Goal: Task Accomplishment & Management: Manage account settings

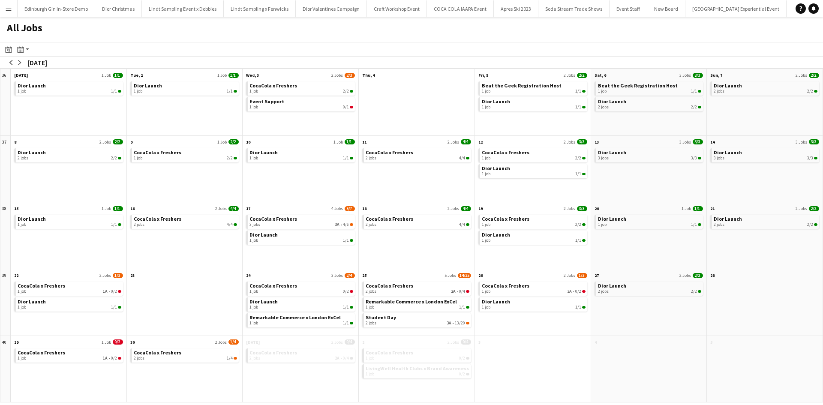
scroll to position [0, 8658]
click at [14, 62] on button "arrow-left" at bounding box center [11, 62] width 9 height 9
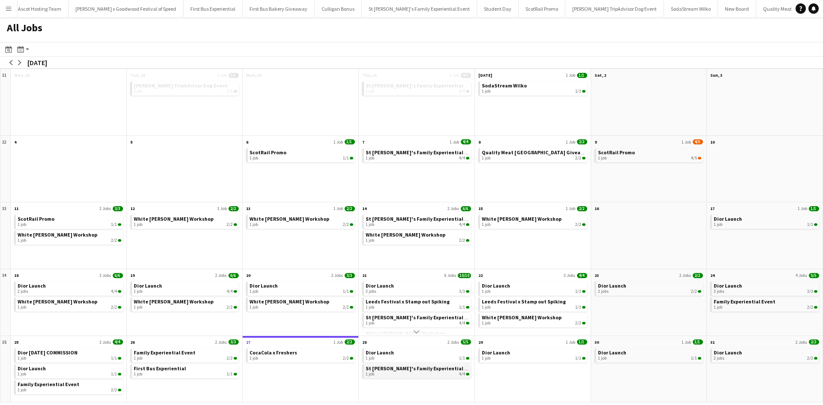
click at [398, 367] on span "St [PERSON_NAME]'s Family Experiential Event" at bounding box center [422, 368] width 113 height 6
click at [395, 351] on link "Dior Launch 1 job 1/1" at bounding box center [418, 354] width 104 height 12
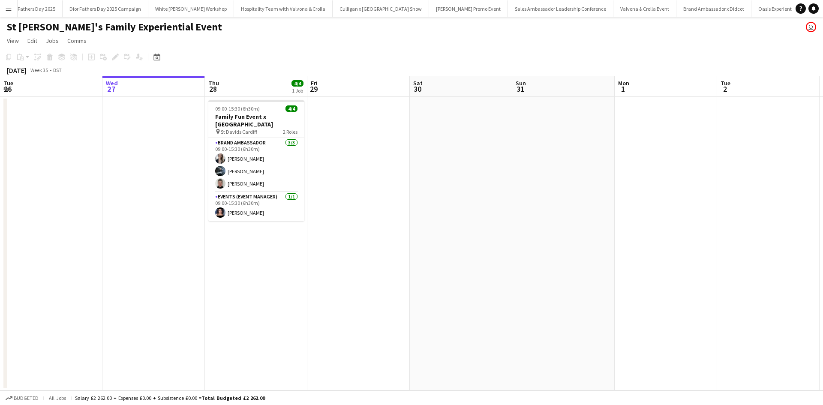
scroll to position [0, 7804]
click at [265, 149] on app-card-role "Brand Ambassador [DATE] 09:00-15:30 (6h30m) [PERSON_NAME] [PERSON_NAME] [PERSON…" at bounding box center [256, 165] width 96 height 54
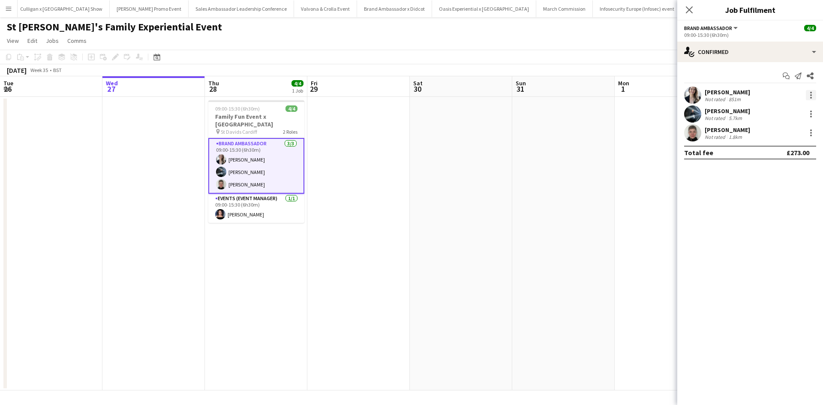
click at [811, 93] on div at bounding box center [811, 93] width 2 height 2
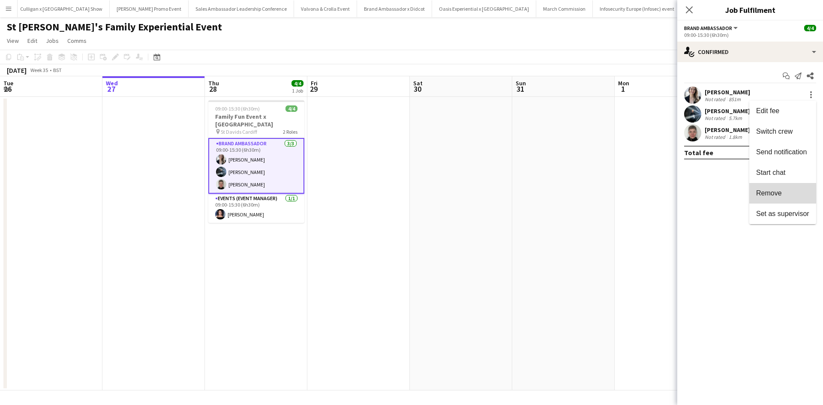
click at [787, 194] on span "Remove" at bounding box center [782, 193] width 53 height 8
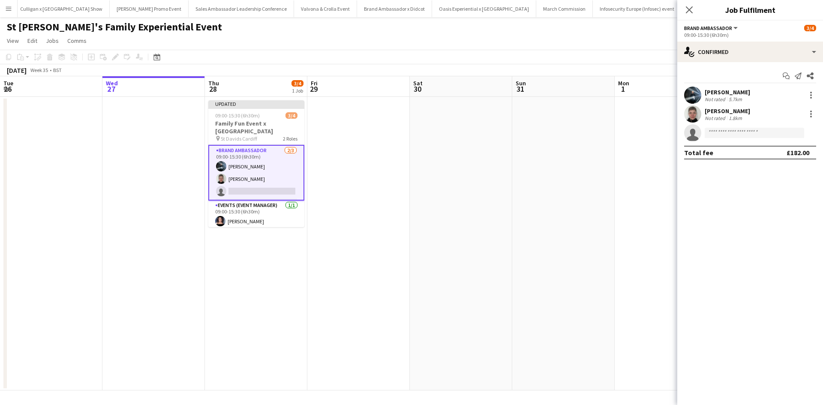
click at [587, 236] on app-date-cell at bounding box center [563, 244] width 102 height 294
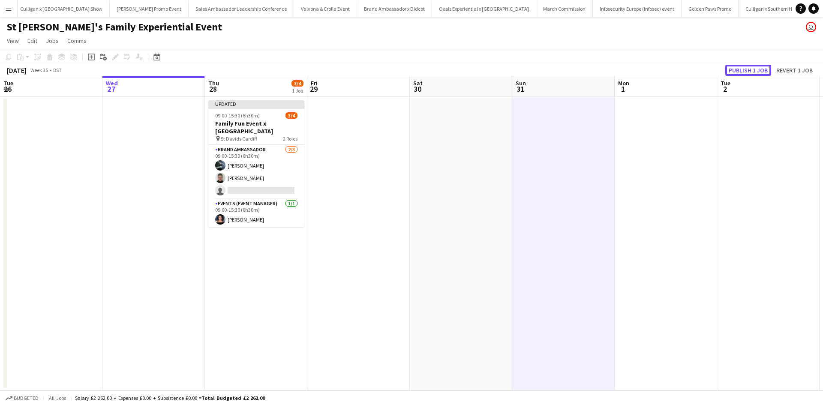
click at [746, 70] on button "Publish 1 job" at bounding box center [748, 70] width 46 height 11
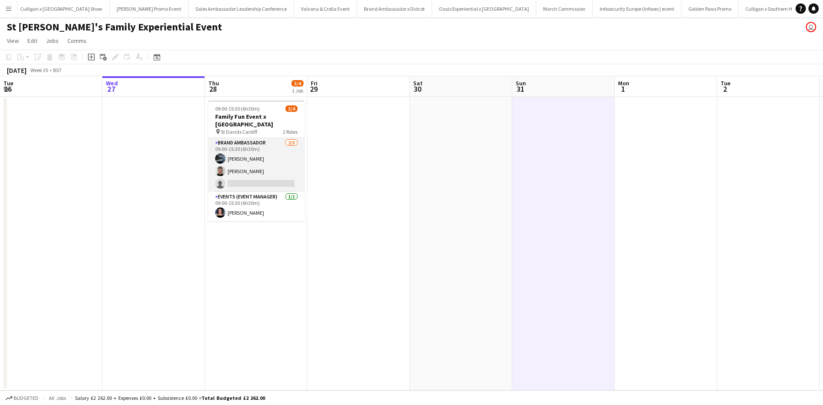
click at [276, 149] on app-card-role "Brand Ambassador 2/3 09:00-15:30 (6h30m) Lewis Jones Sarah McHarg single-neutra…" at bounding box center [256, 165] width 96 height 54
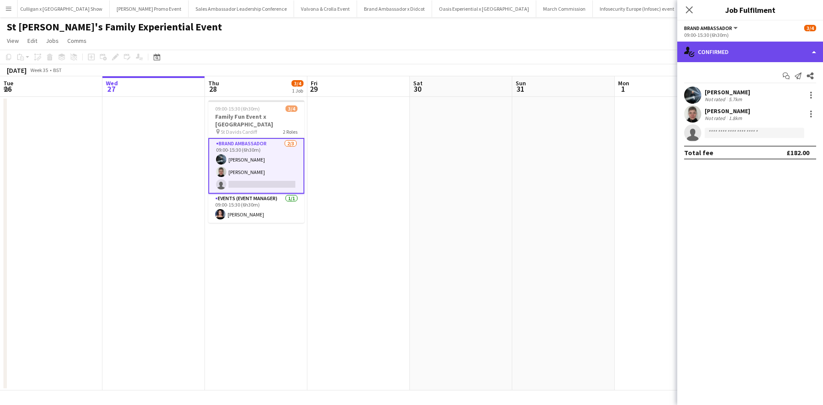
click at [751, 49] on div "single-neutral-actions-check-2 Confirmed" at bounding box center [750, 52] width 146 height 21
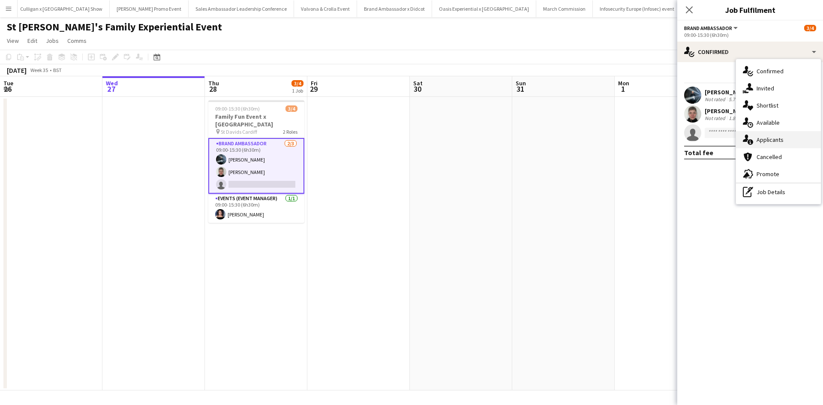
click at [788, 135] on div "single-neutral-actions-information Applicants" at bounding box center [778, 139] width 85 height 17
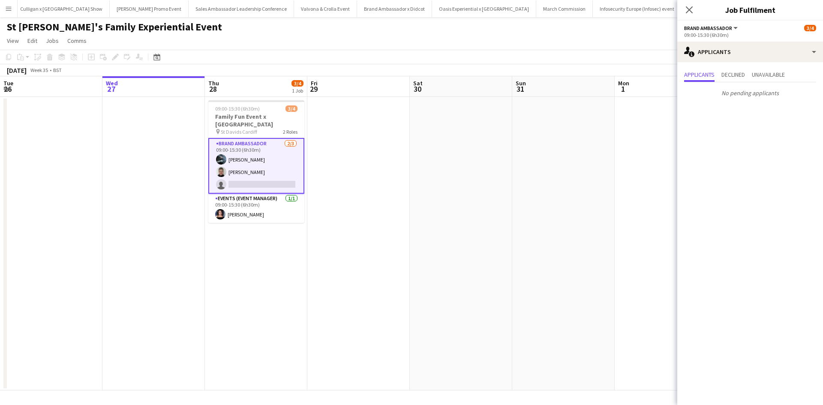
click at [600, 172] on app-date-cell at bounding box center [563, 244] width 102 height 294
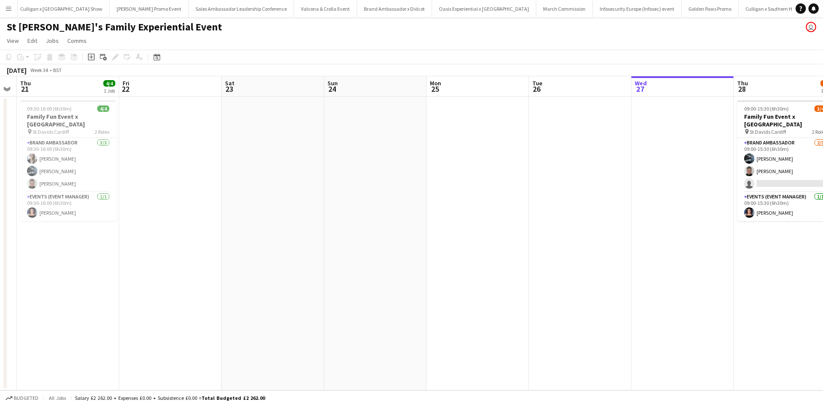
drag, startPoint x: 157, startPoint y: 311, endPoint x: 546, endPoint y: 288, distance: 389.9
click at [630, 278] on app-calendar-viewport "Tue 19 Wed 20 Thu 21 4/4 1 Job Fri 22 Sat 23 Sun 24 Mon 25 Tue 26 Wed 27 Thu 28…" at bounding box center [411, 233] width 823 height 314
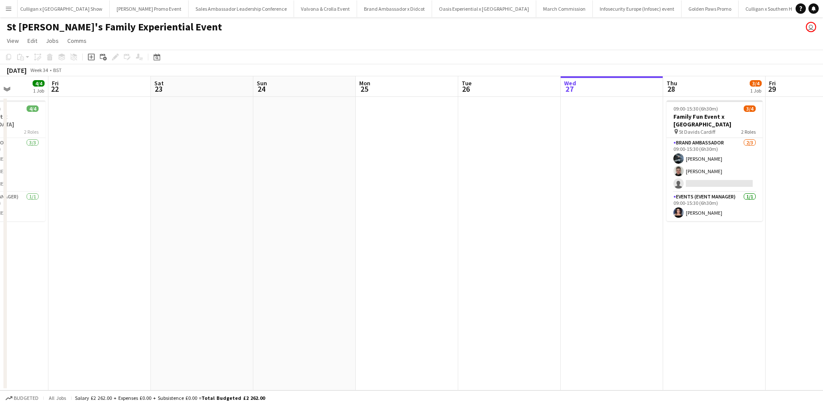
scroll to position [0, 206]
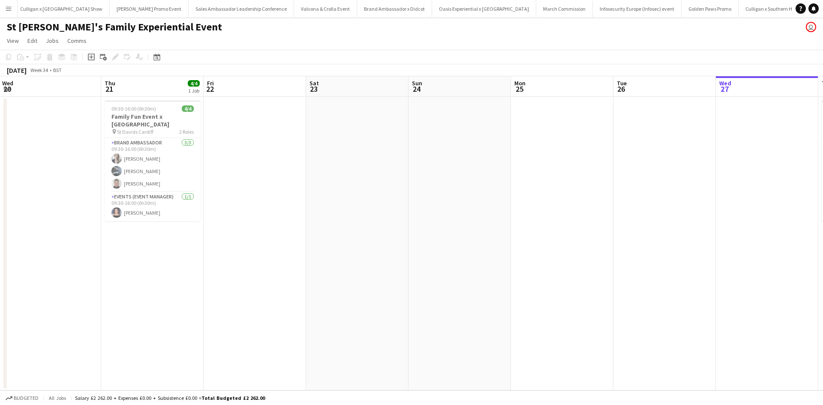
drag, startPoint x: 201, startPoint y: 322, endPoint x: 341, endPoint y: 303, distance: 141.1
click at [341, 303] on app-calendar-viewport "Mon 18 Tue 19 Wed 20 Thu 21 4/4 1 Job Fri 22 Sat 23 Sun 24 Mon 25 Tue 26 Wed 27…" at bounding box center [411, 233] width 823 height 314
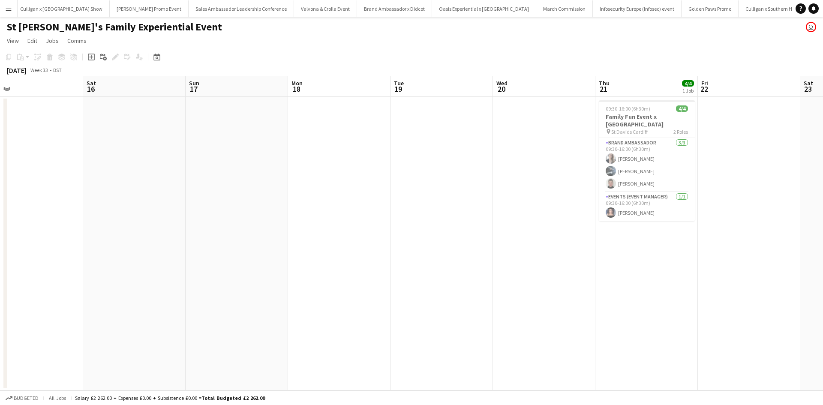
drag, startPoint x: 144, startPoint y: 321, endPoint x: 674, endPoint y: 293, distance: 530.5
click at [674, 293] on app-calendar-viewport "Wed 13 Thu 14 4/4 1 Job Fri 15 Sat 16 Sun 17 Mon 18 Tue 19 Wed 20 Thu 21 4/4 1 …" at bounding box center [411, 233] width 823 height 314
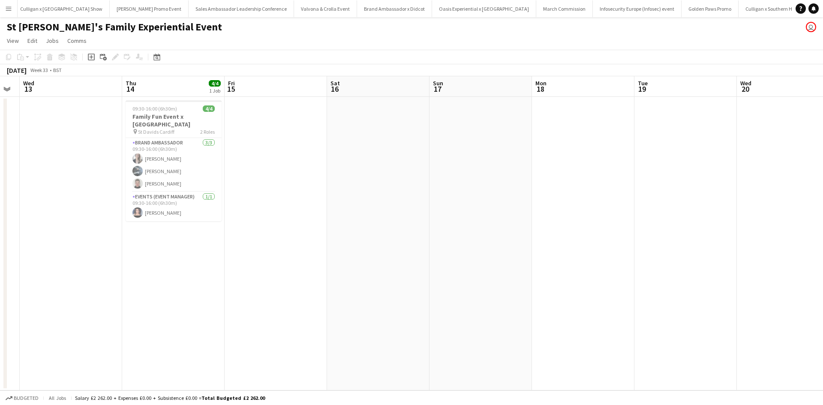
scroll to position [0, 233]
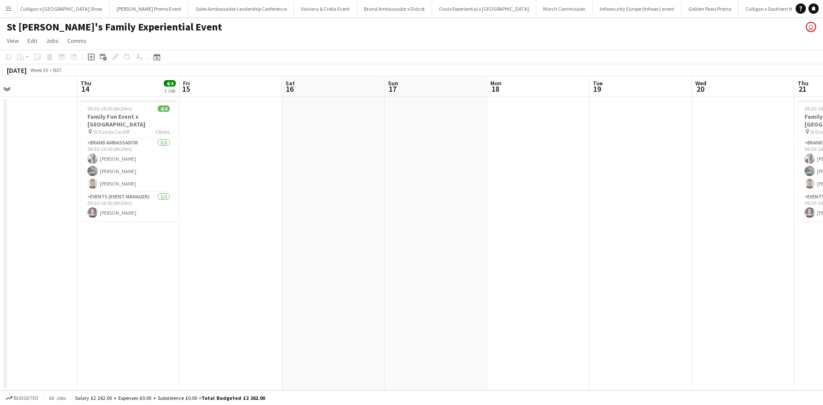
drag, startPoint x: 261, startPoint y: 312, endPoint x: 627, endPoint y: 290, distance: 366.6
click at [627, 290] on app-calendar-viewport "Mon 11 Tue 12 Wed 13 Thu 14 4/4 1 Job Fri 15 Sat 16 Sun 17 Mon 18 Tue 19 Wed 20…" at bounding box center [411, 233] width 823 height 314
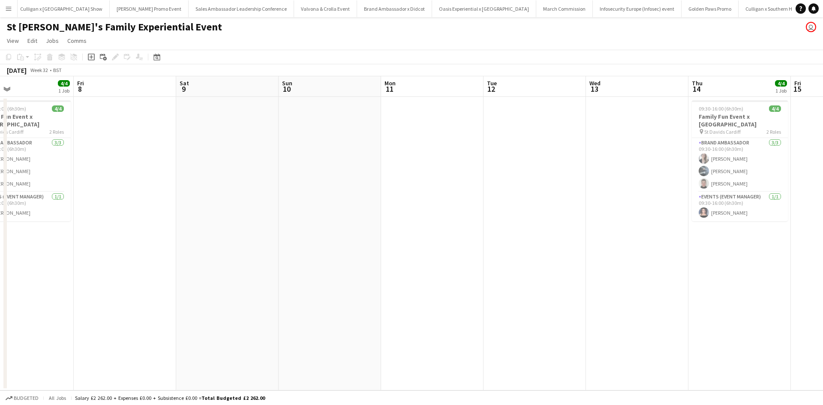
drag, startPoint x: 259, startPoint y: 312, endPoint x: 627, endPoint y: 269, distance: 369.8
click at [715, 250] on app-calendar-viewport "Tue 5 Wed 6 Thu 7 4/4 1 Job Fri 8 Sat 9 Sun 10 Mon 11 Tue 12 Wed 13 Thu 14 4/4 …" at bounding box center [411, 233] width 823 height 314
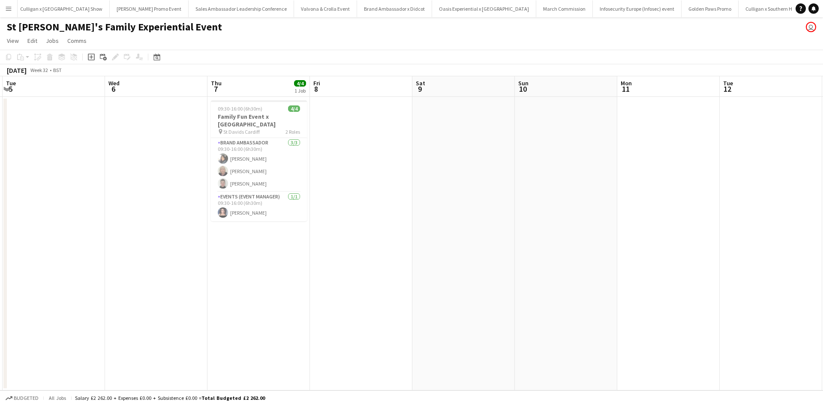
drag, startPoint x: 387, startPoint y: 289, endPoint x: 577, endPoint y: 259, distance: 192.6
click at [577, 259] on app-calendar-viewport "Sun 3 Mon 4 Tue 5 Wed 6 Thu 7 4/4 1 Job Fri 8 Sat 9 Sun 10 Mon 11 Tue 12 Wed 13…" at bounding box center [411, 233] width 823 height 314
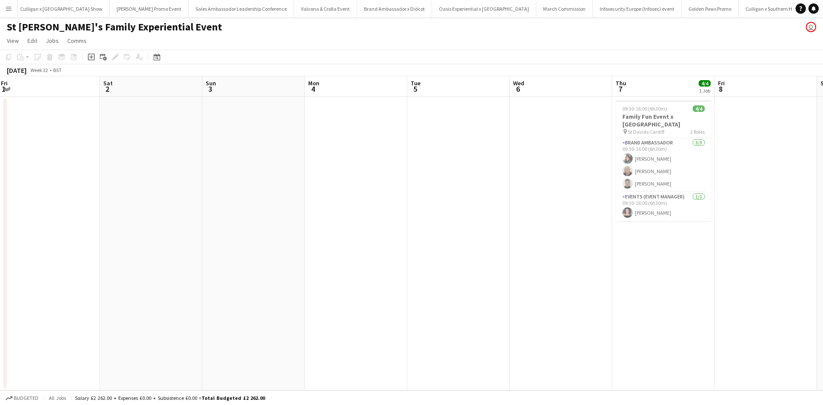
scroll to position [0, 175]
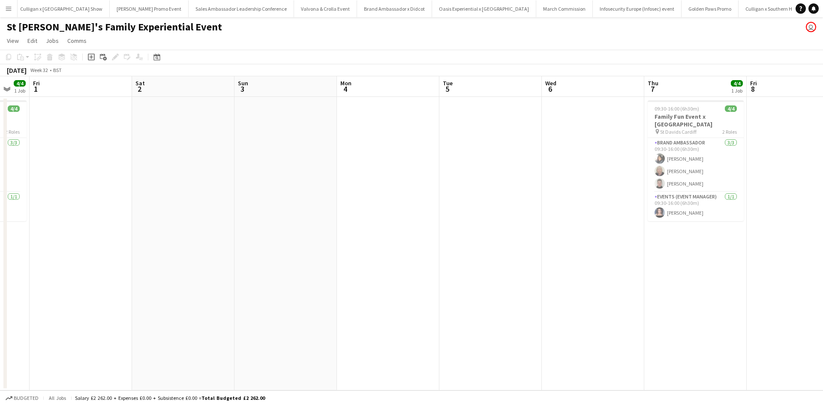
drag, startPoint x: 156, startPoint y: 298, endPoint x: 655, endPoint y: 249, distance: 500.8
click at [655, 249] on app-calendar-viewport "Wed 30 Thu 31 4/4 1 Job Fri 1 Sat 2 Sun 3 Mon 4 Tue 5 Wed 6 Thu 7 4/4 1 Job Fri…" at bounding box center [411, 233] width 823 height 314
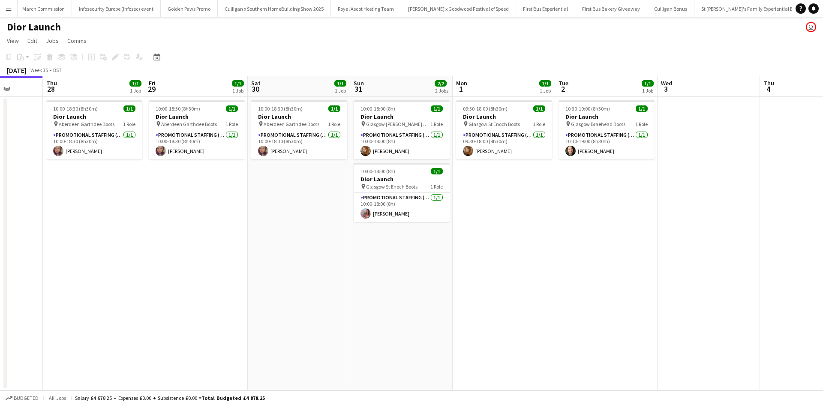
scroll to position [0, 370]
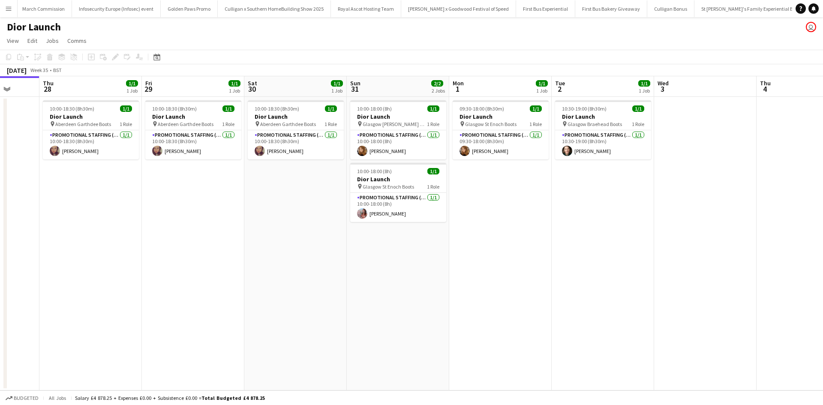
drag, startPoint x: 476, startPoint y: 261, endPoint x: 311, endPoint y: 251, distance: 165.8
click at [311, 251] on app-calendar-viewport "Sun 24 3/3 3 Jobs Mon 25 1/1 1 Job Tue 26 Wed 27 Thu 28 1/1 1 Job Fri 29 1/1 1 …" at bounding box center [411, 233] width 823 height 314
click at [11, 8] on app-icon "Menu" at bounding box center [8, 8] width 7 height 7
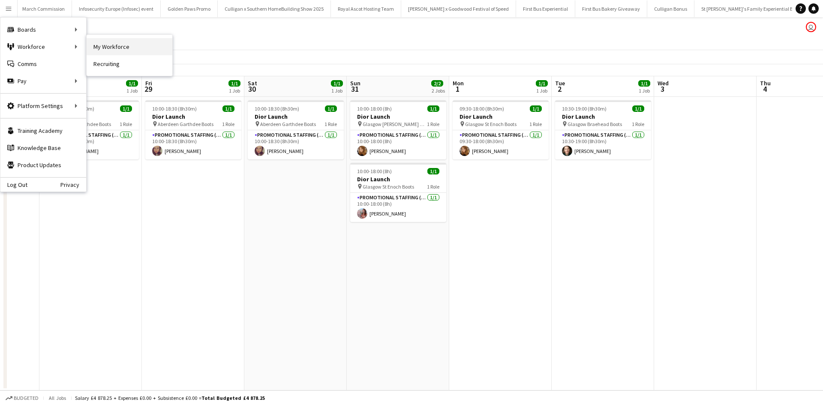
click at [115, 45] on link "My Workforce" at bounding box center [130, 46] width 86 height 17
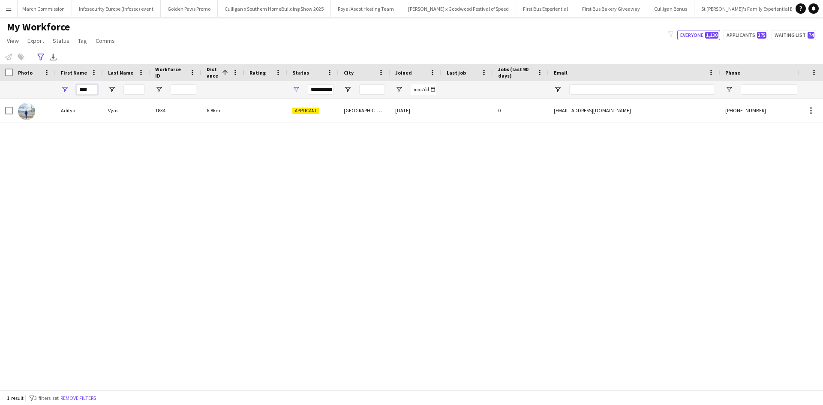
drag, startPoint x: 91, startPoint y: 91, endPoint x: 65, endPoint y: 89, distance: 26.3
click at [65, 89] on div "****" at bounding box center [79, 89] width 47 height 17
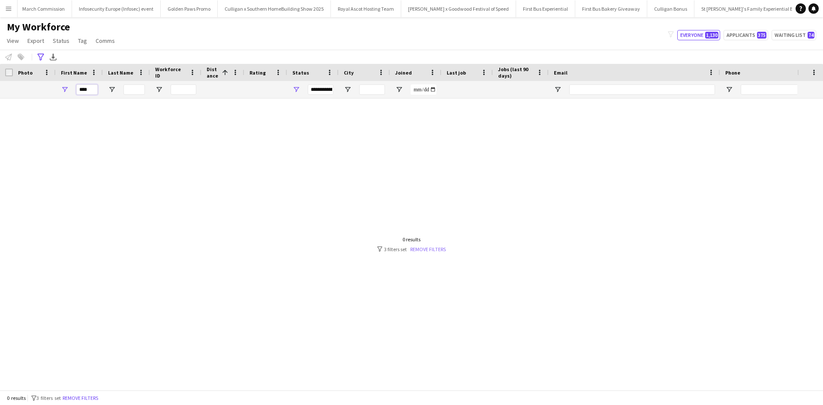
type input "****"
click at [426, 247] on link "Remove filters" at bounding box center [428, 249] width 36 height 6
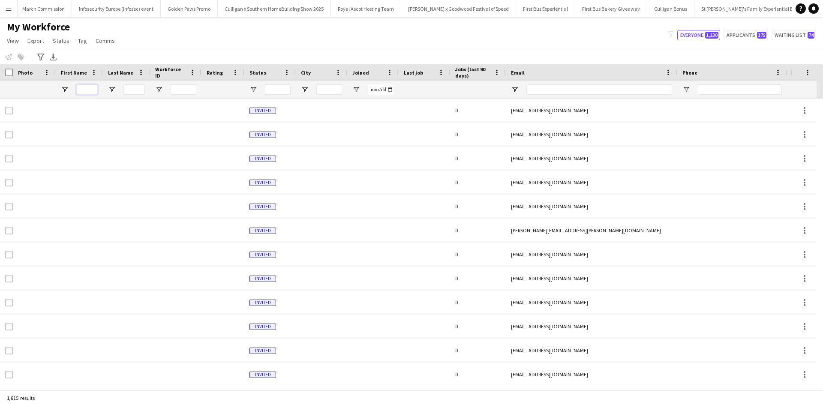
click at [88, 88] on input "First Name Filter Input" at bounding box center [86, 89] width 21 height 10
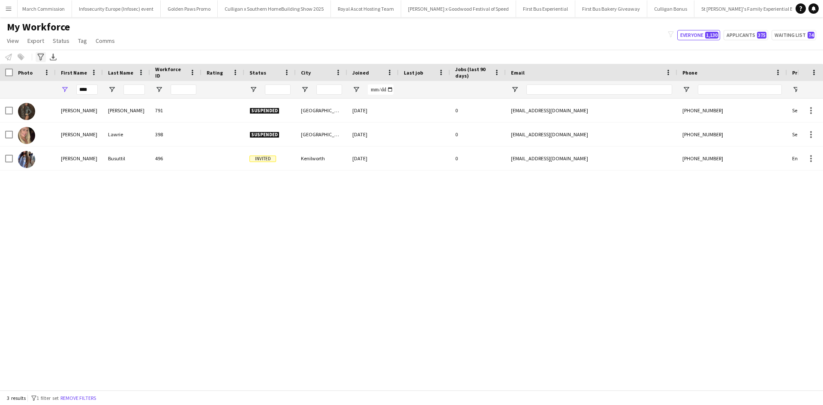
click at [36, 53] on div "Advanced filters" at bounding box center [41, 57] width 10 height 10
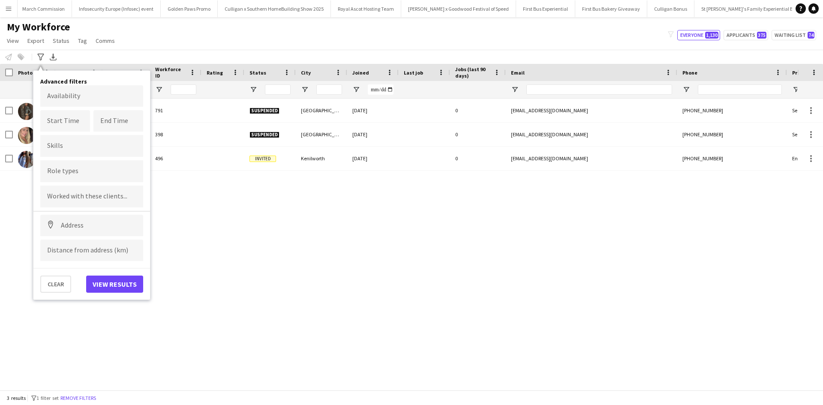
click at [255, 236] on div "Kimberley Hannah 791 Suspended Glasgow 27-12-2019 0 kimberleyahx@icloud.com +74…" at bounding box center [398, 241] width 797 height 285
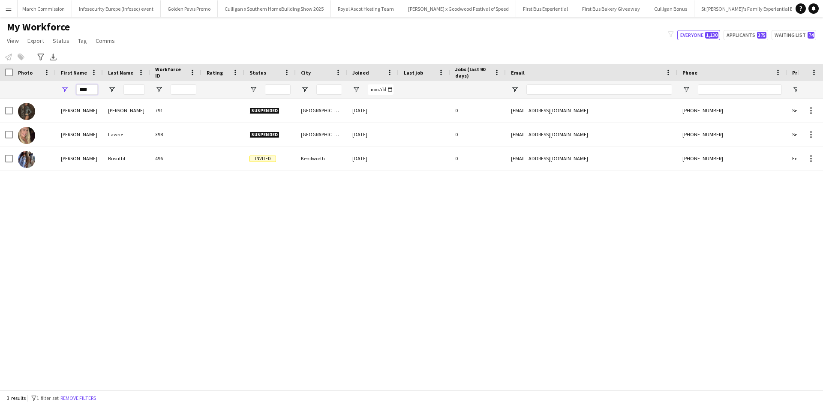
click at [92, 90] on input "****" at bounding box center [86, 89] width 21 height 10
type input "*"
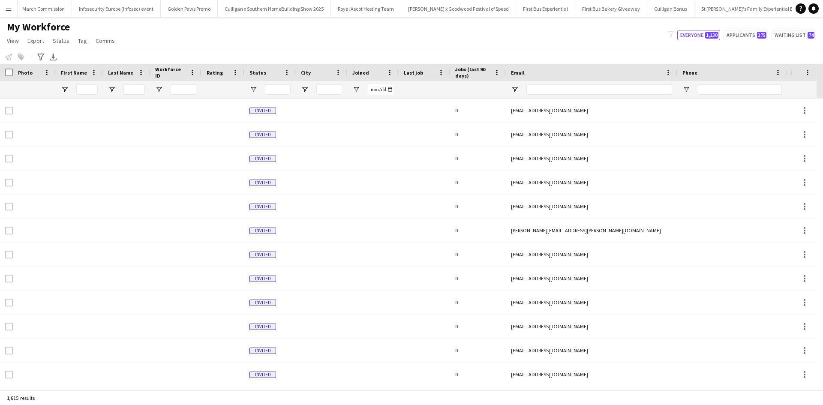
click at [9, 11] on app-icon "Menu" at bounding box center [8, 8] width 7 height 7
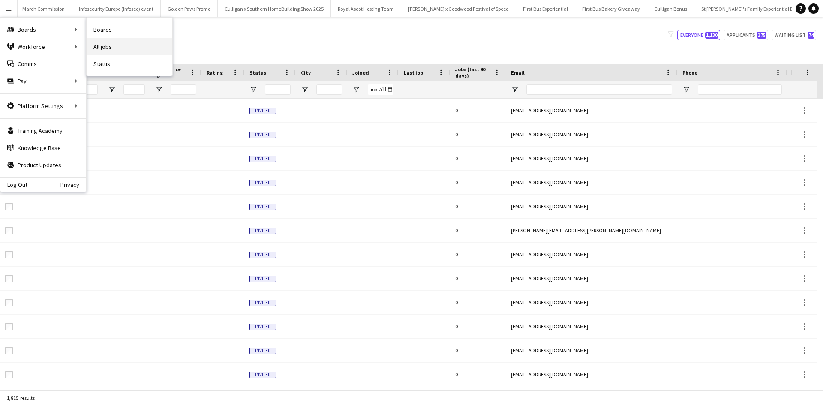
click at [121, 45] on link "All jobs" at bounding box center [130, 46] width 86 height 17
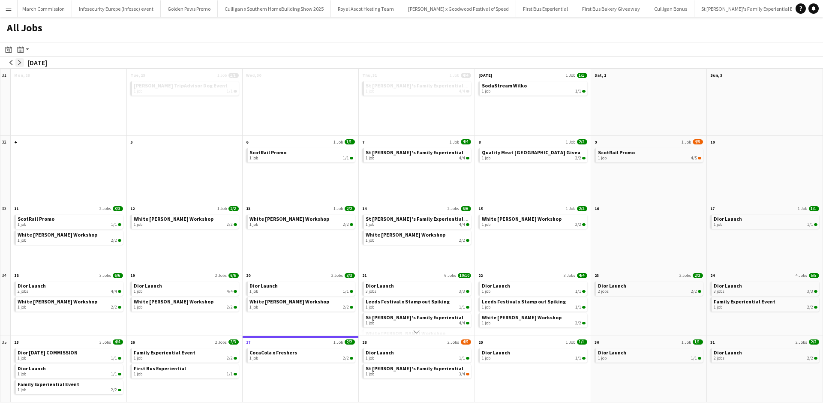
click at [21, 59] on button "arrow-right" at bounding box center [19, 62] width 9 height 9
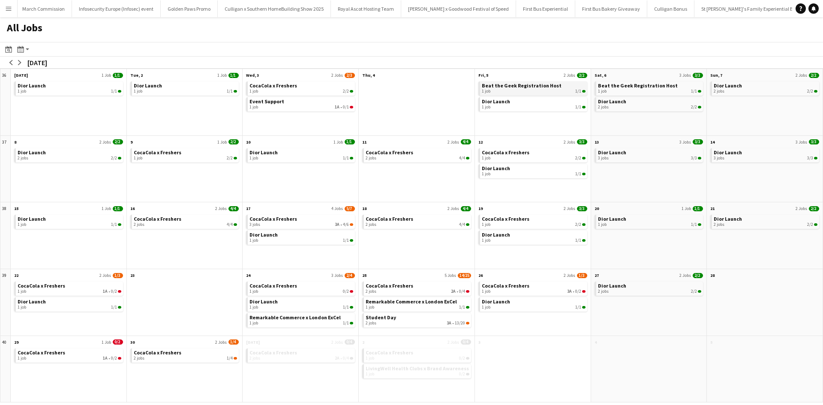
click at [543, 92] on div "1 job 1/1" at bounding box center [534, 91] width 104 height 5
click at [11, 66] on button "arrow-left" at bounding box center [11, 62] width 9 height 9
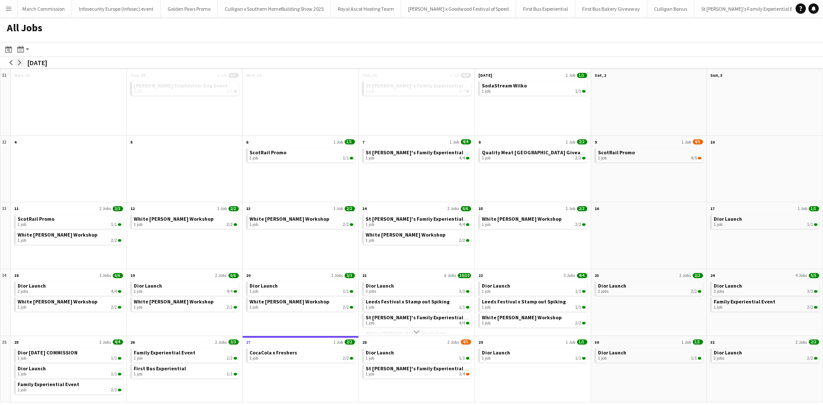
click at [21, 63] on app-icon "arrow-right" at bounding box center [19, 62] width 5 height 5
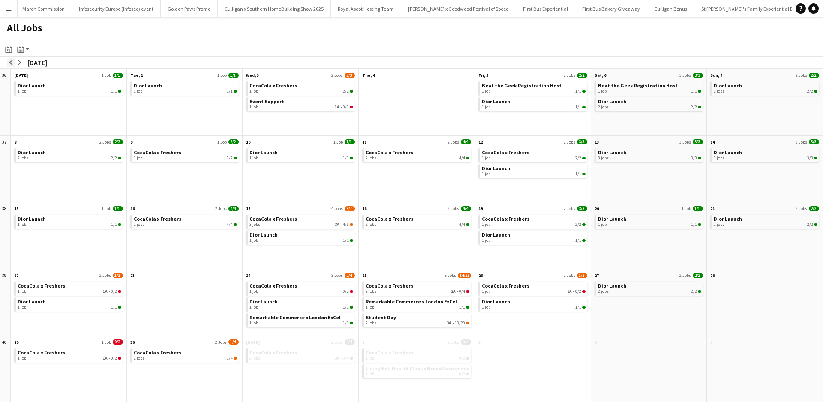
click at [9, 60] on app-icon "arrow-left" at bounding box center [11, 62] width 5 height 5
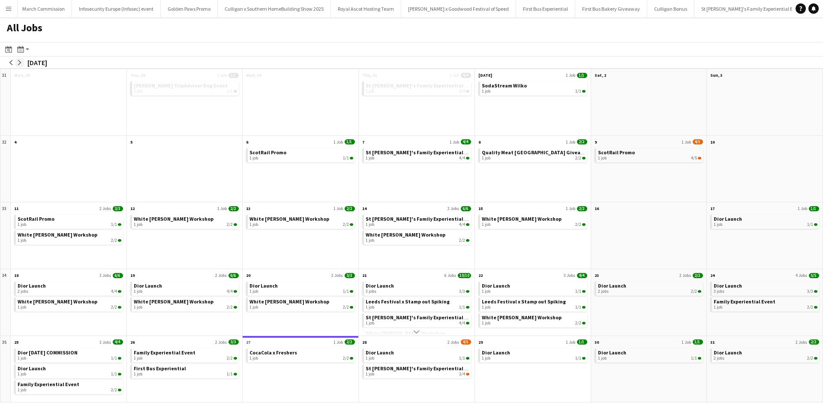
click at [20, 60] on app-icon "arrow-right" at bounding box center [19, 62] width 5 height 5
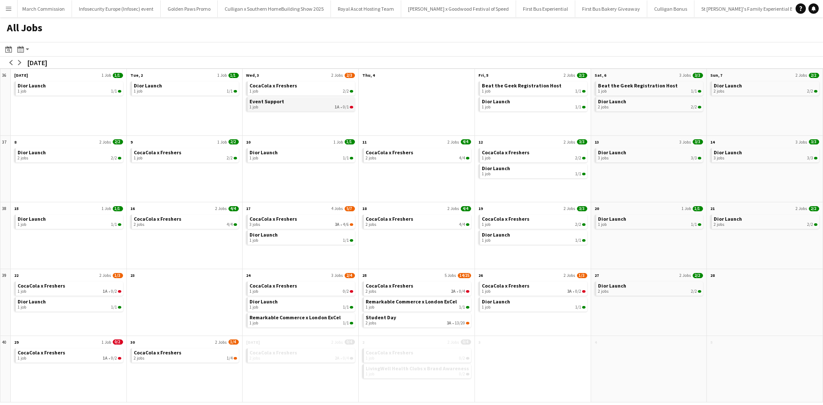
click at [292, 103] on link "Event Support 1 job 1A • 0/1" at bounding box center [301, 103] width 104 height 12
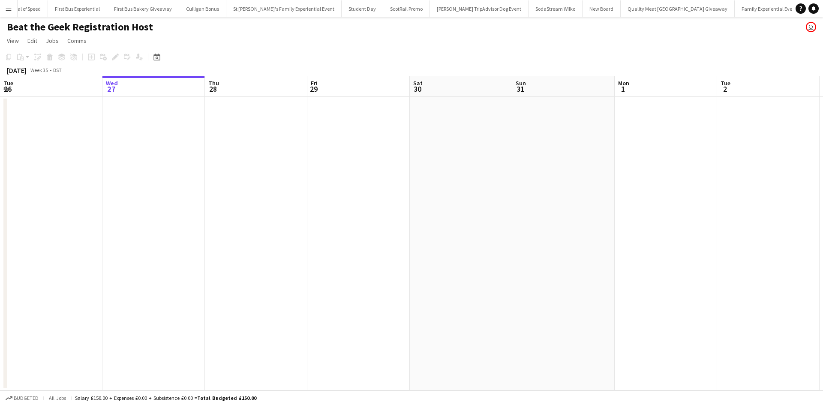
scroll to position [0, 8881]
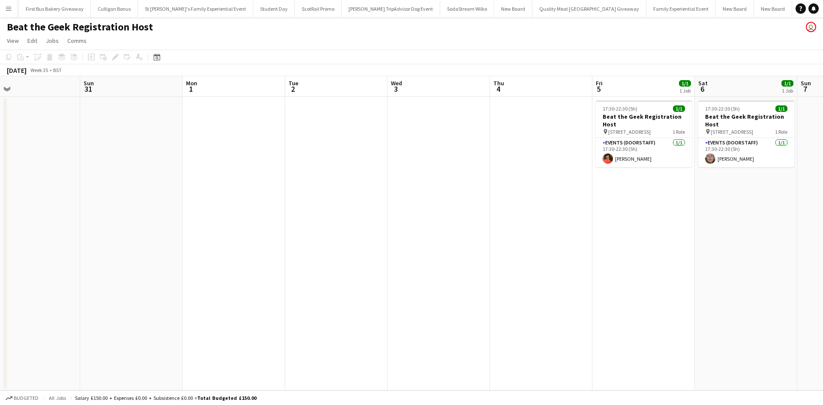
drag, startPoint x: 568, startPoint y: 196, endPoint x: 130, endPoint y: 182, distance: 438.7
click at [130, 182] on app-calendar-viewport "Tue 26 Wed 27 Thu 28 Fri 29 Sat 30 Sun 31 Mon 1 Tue 2 Wed 3 Thu 4 Fri 5 1/1 1 J…" at bounding box center [411, 233] width 823 height 314
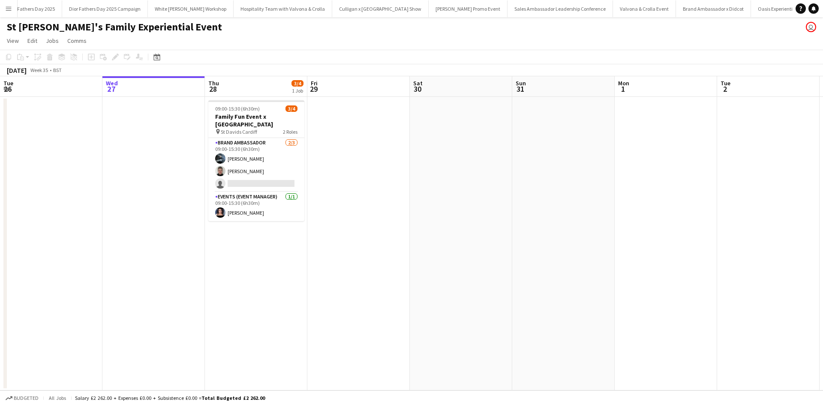
scroll to position [0, 7804]
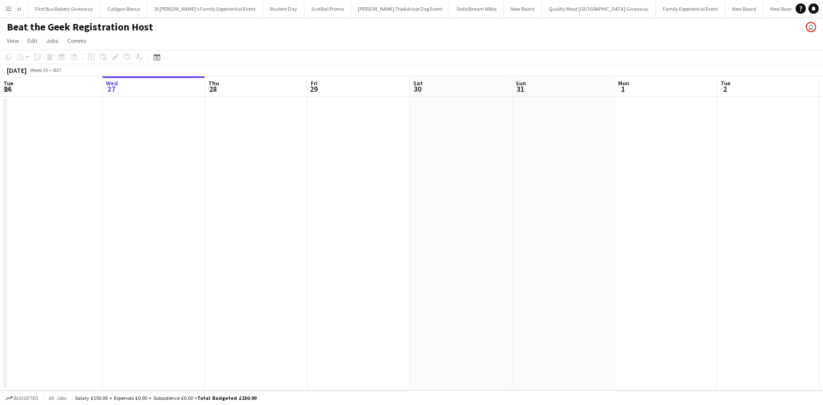
scroll to position [0, 8881]
click at [9, 5] on button "Menu" at bounding box center [8, 8] width 17 height 17
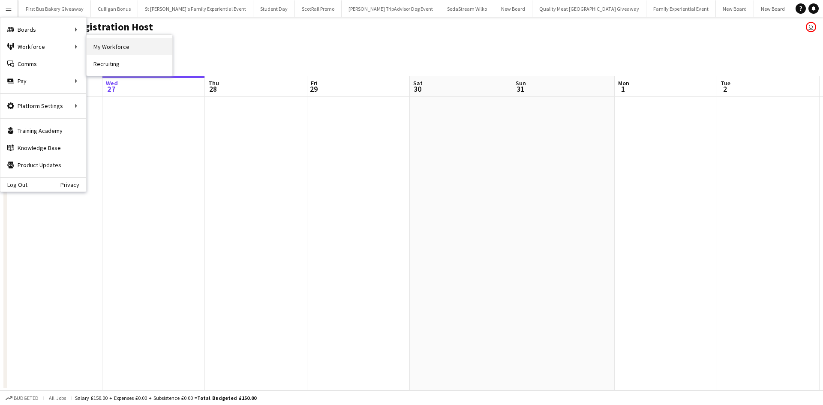
click at [106, 48] on link "My Workforce" at bounding box center [130, 46] width 86 height 17
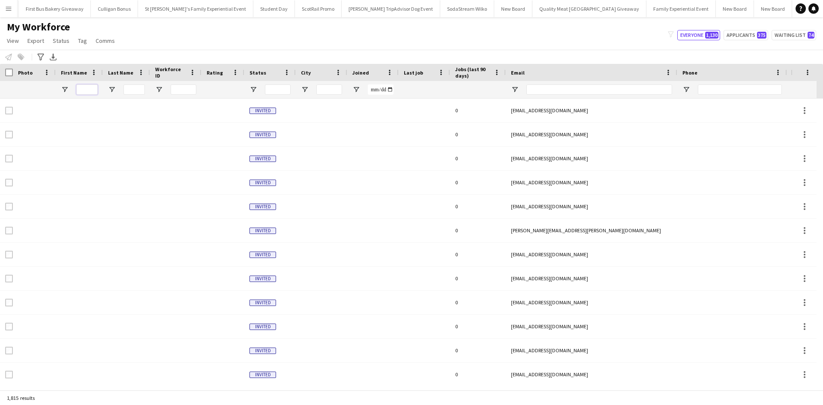
click at [90, 91] on input "First Name Filter Input" at bounding box center [86, 89] width 21 height 10
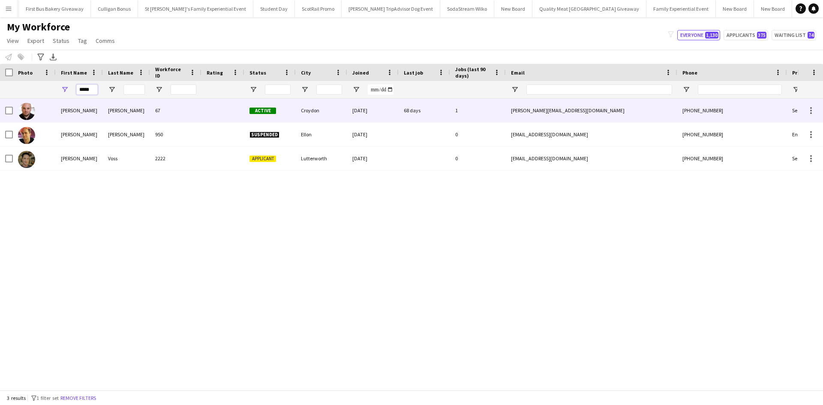
type input "*****"
click at [71, 111] on div "Steve" at bounding box center [79, 111] width 47 height 24
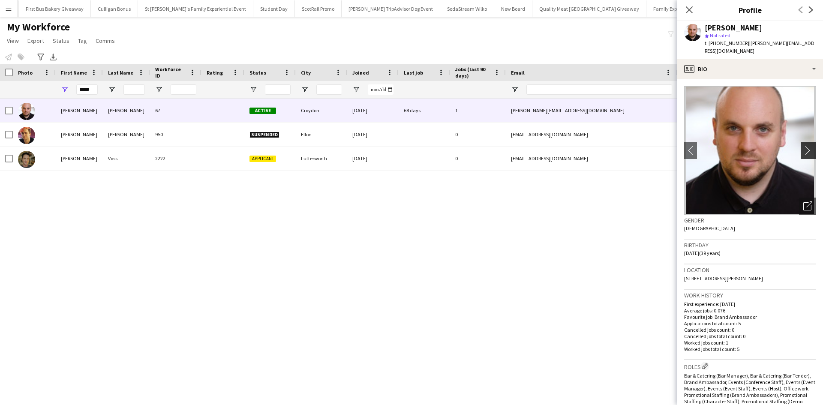
click at [803, 146] on app-icon "chevron-right" at bounding box center [809, 150] width 13 height 9
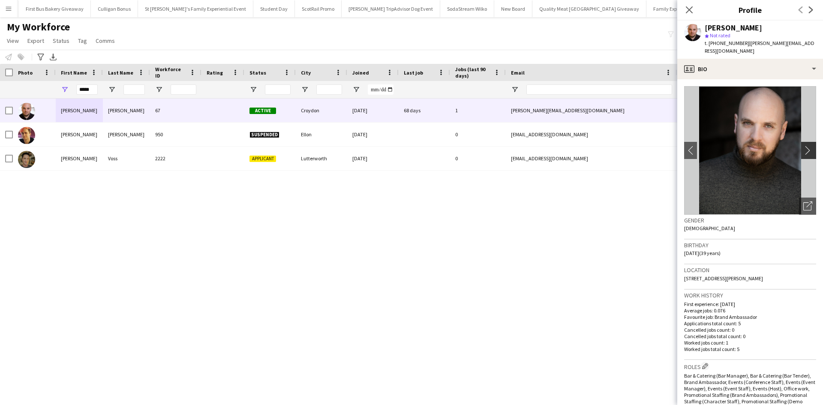
click at [803, 146] on app-icon "chevron-right" at bounding box center [809, 150] width 13 height 9
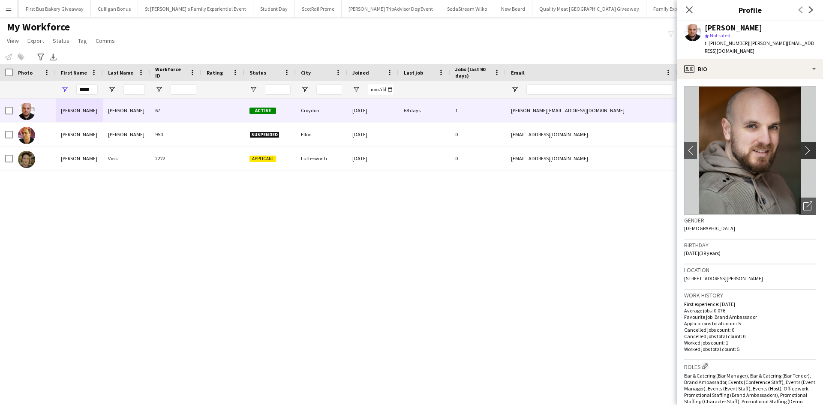
click at [804, 146] on app-icon "chevron-right" at bounding box center [809, 150] width 13 height 9
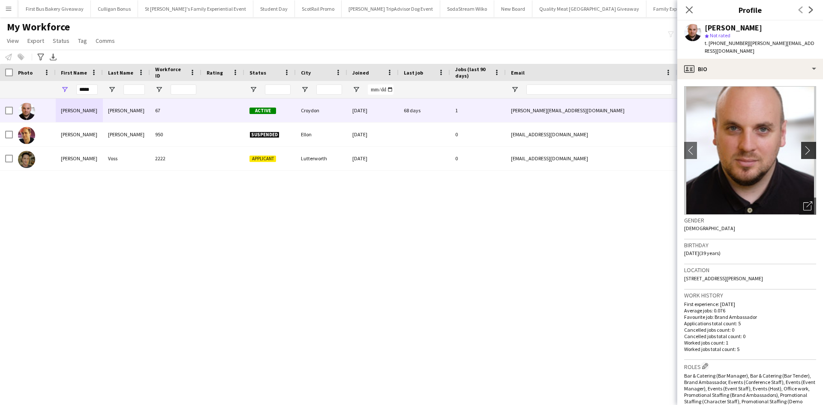
click at [803, 146] on app-icon "chevron-right" at bounding box center [809, 150] width 13 height 9
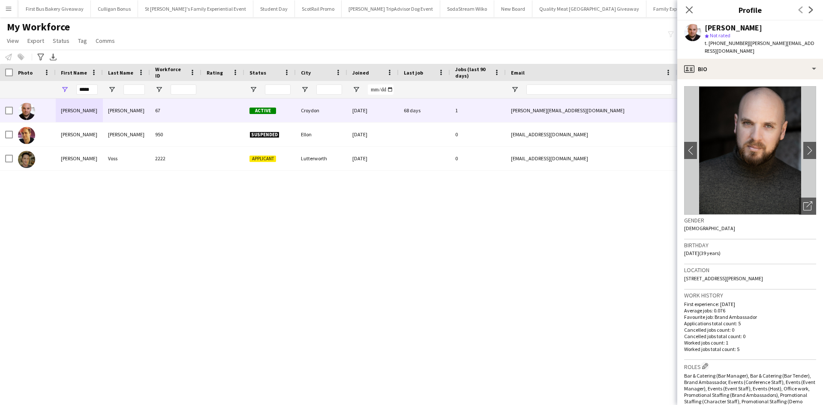
click at [143, 199] on div "Steve GRIFFIN 67 Active Croydon 27-12-2019 68 days 1 s.j.griffin@hotmail.co.uk …" at bounding box center [398, 241] width 797 height 285
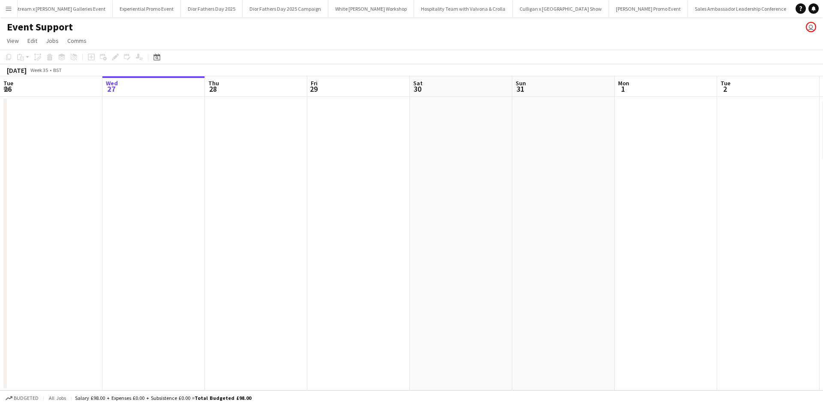
scroll to position [0, 8798]
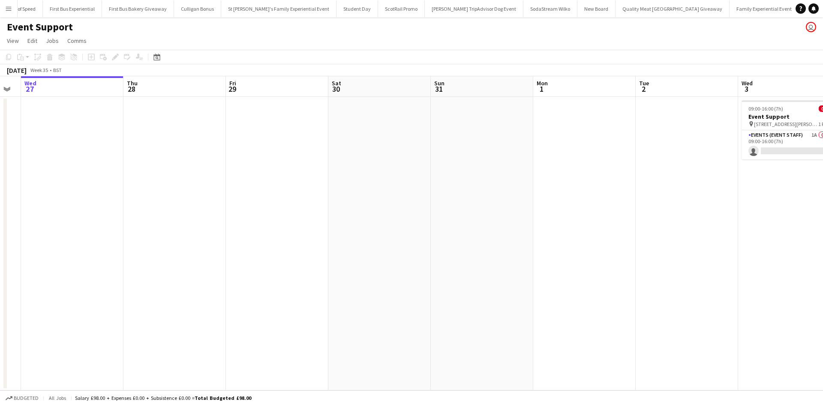
drag, startPoint x: 649, startPoint y: 243, endPoint x: 219, endPoint y: 219, distance: 431.4
click at [219, 219] on app-calendar-viewport "Sun 24 Mon 25 Tue 26 Wed 27 Thu 28 Fri 29 Sat 30 Sun 31 Mon 1 Tue 2 Wed 3 0/1 1…" at bounding box center [411, 233] width 823 height 314
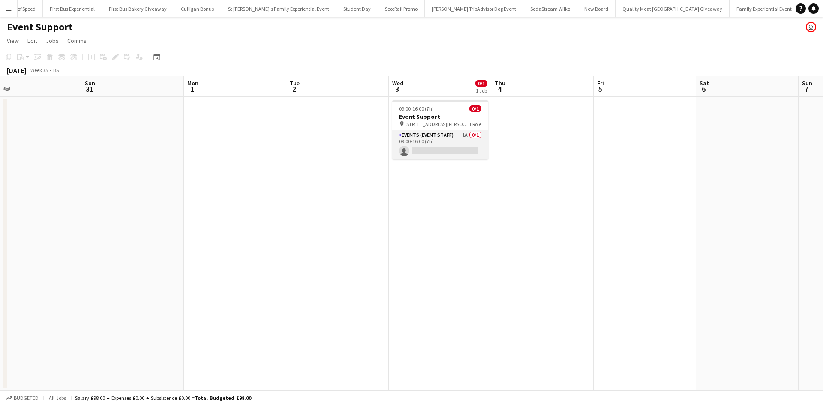
click at [462, 142] on app-card-role "Events (Event Staff) 1A 0/1 09:00-16:00 (7h) single-neutral-actions" at bounding box center [440, 144] width 96 height 29
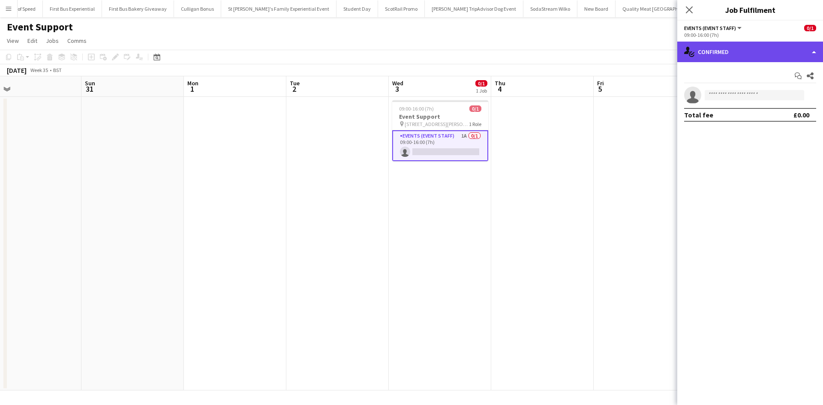
click at [702, 50] on div "single-neutral-actions-check-2 Confirmed" at bounding box center [750, 52] width 146 height 21
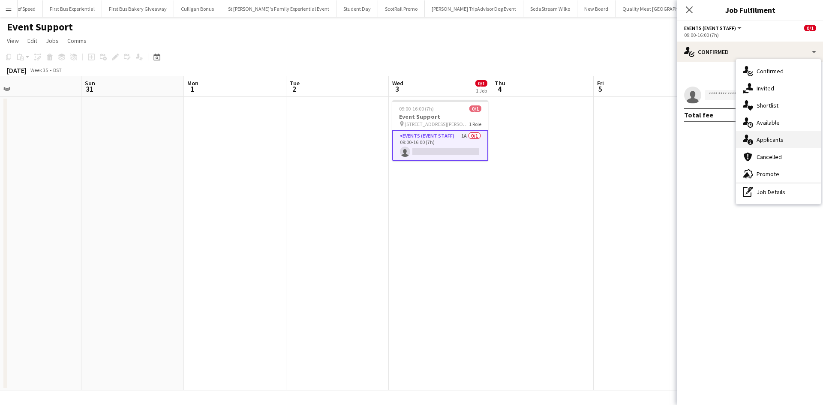
click at [768, 143] on div "single-neutral-actions-information Applicants" at bounding box center [778, 139] width 85 height 17
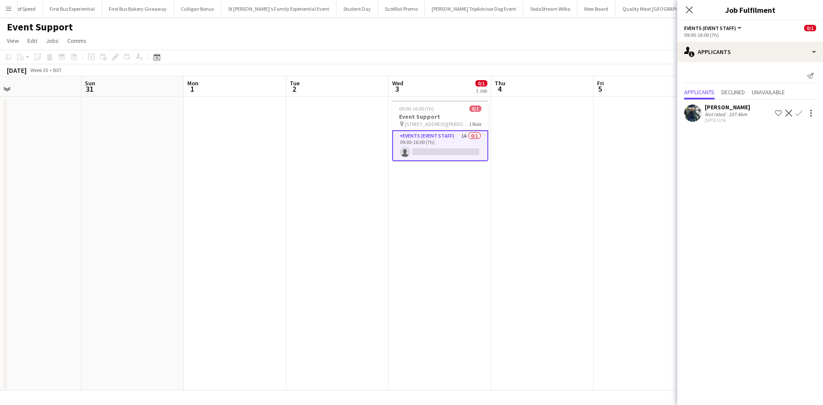
click at [636, 196] on app-date-cell at bounding box center [645, 244] width 102 height 294
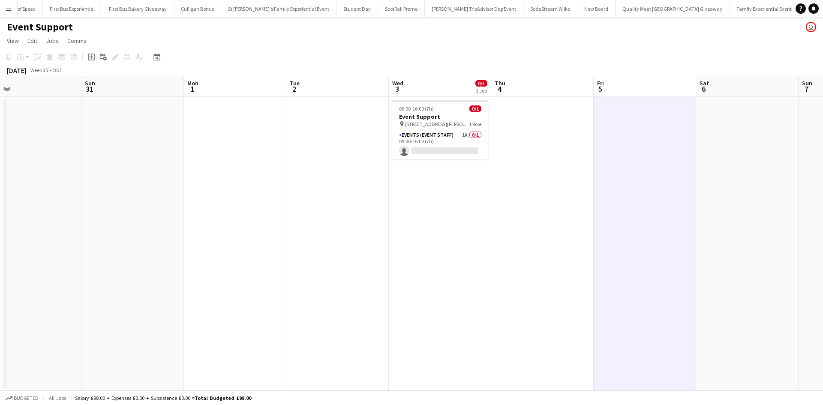
click at [7, 11] on app-icon "Menu" at bounding box center [8, 8] width 7 height 7
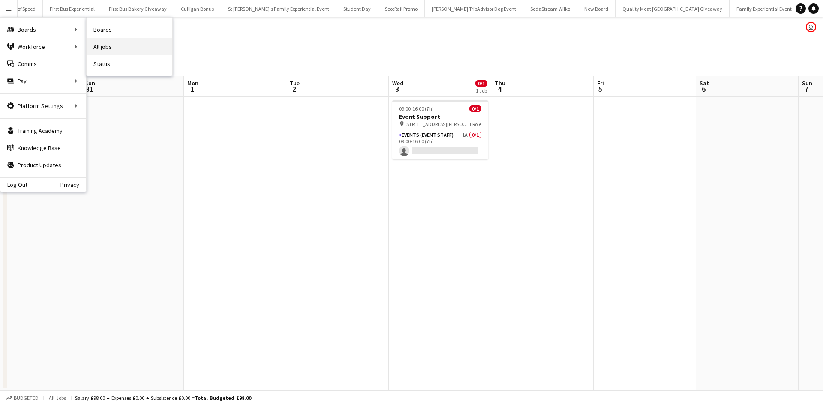
click at [119, 42] on link "All jobs" at bounding box center [130, 46] width 86 height 17
